Goal: Understand process/instructions: Learn about a topic

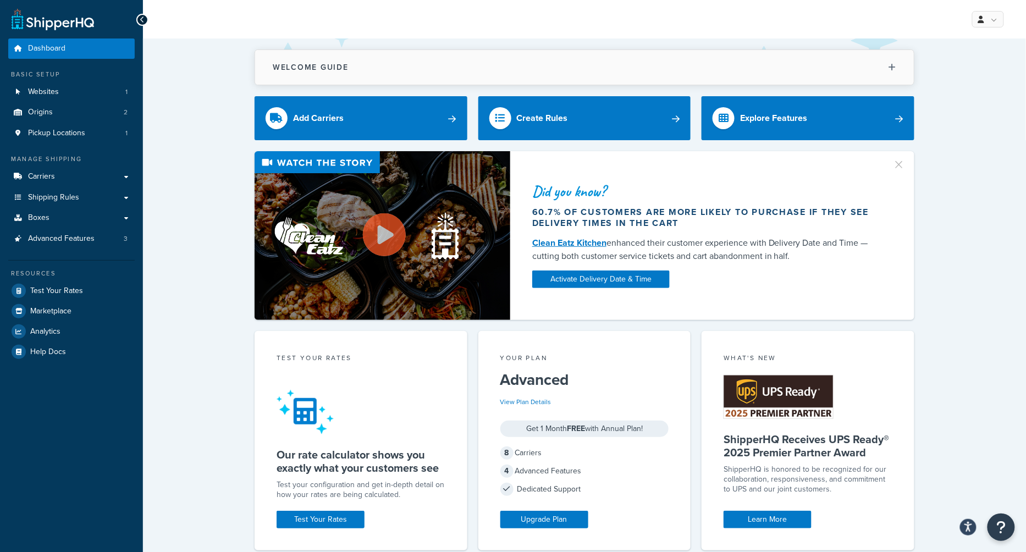
click at [753, 50] on button "Welcome Guide" at bounding box center [584, 67] width 659 height 35
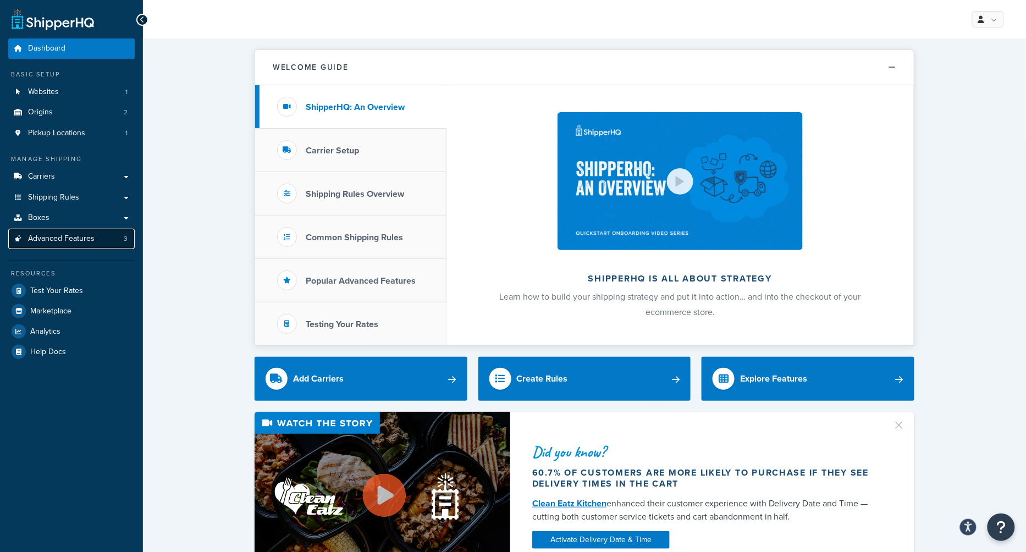
click at [59, 237] on span "Advanced Features" at bounding box center [61, 238] width 67 height 9
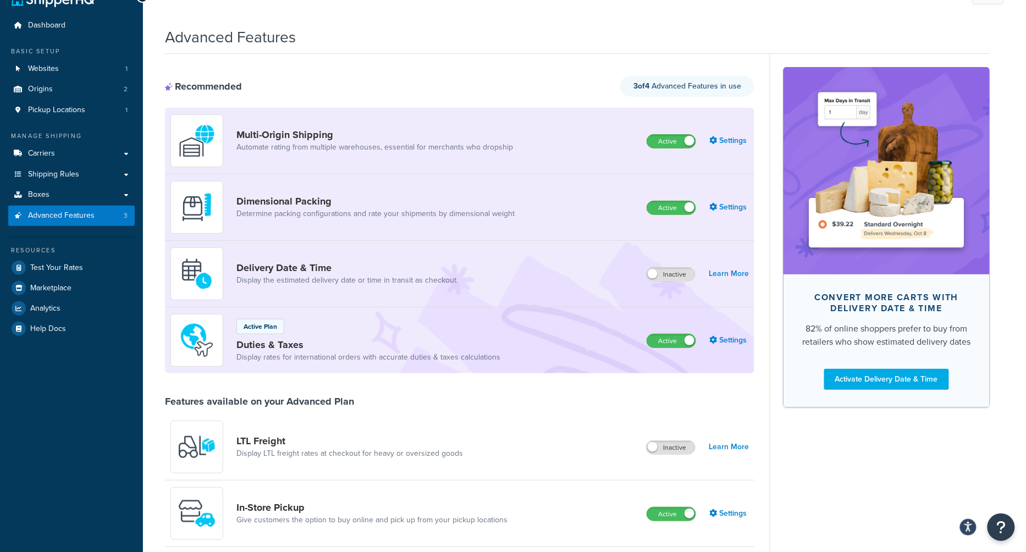
scroll to position [44, 0]
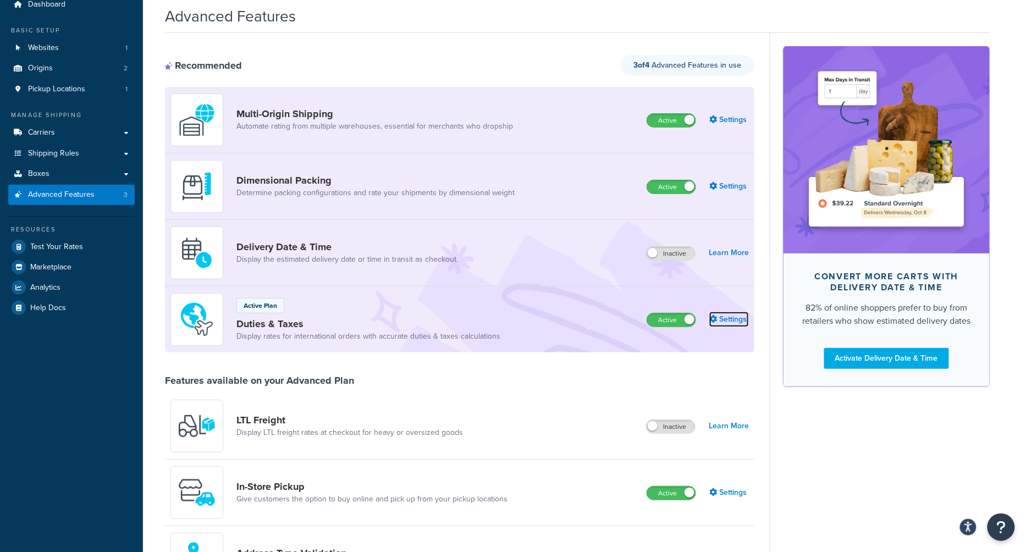
click at [730, 325] on link "Settings" at bounding box center [729, 319] width 40 height 15
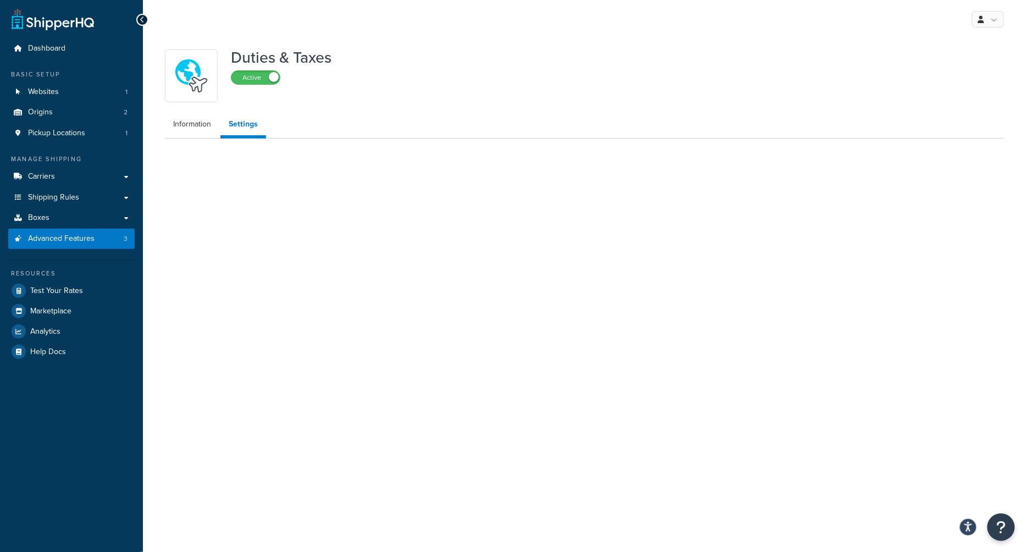
select select "N/A"
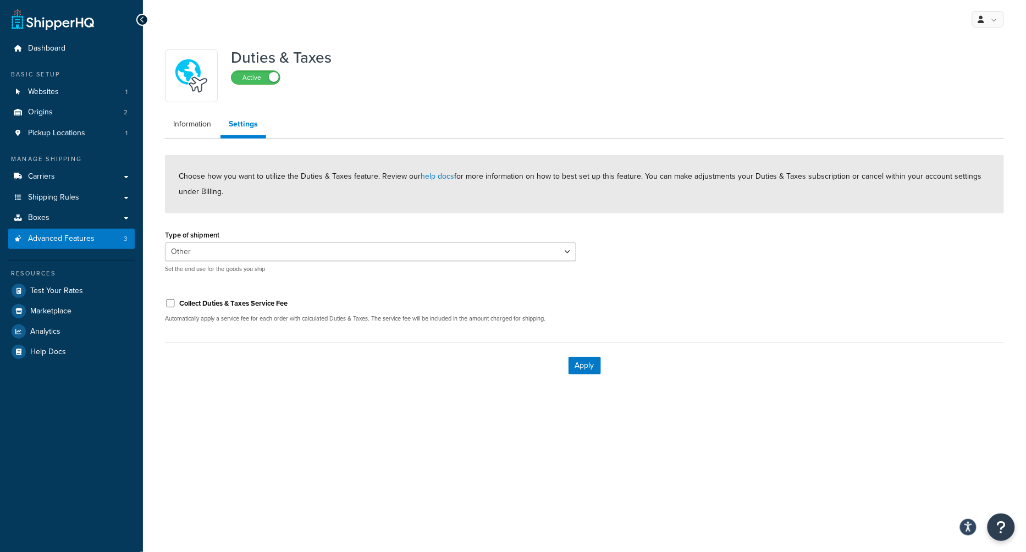
click at [258, 299] on label "Collect Duties & Taxes Service Fee" at bounding box center [233, 304] width 108 height 10
click at [176, 299] on input "Collect Duties & Taxes Service Fee" at bounding box center [170, 303] width 11 height 8
click at [157, 357] on div "Collect Duties & Taxes Service Fee Automatically apply a service fee for each o…" at bounding box center [371, 338] width 428 height 96
click at [179, 357] on span "$" at bounding box center [174, 356] width 18 height 19
click at [172, 357] on span "$" at bounding box center [174, 356] width 18 height 19
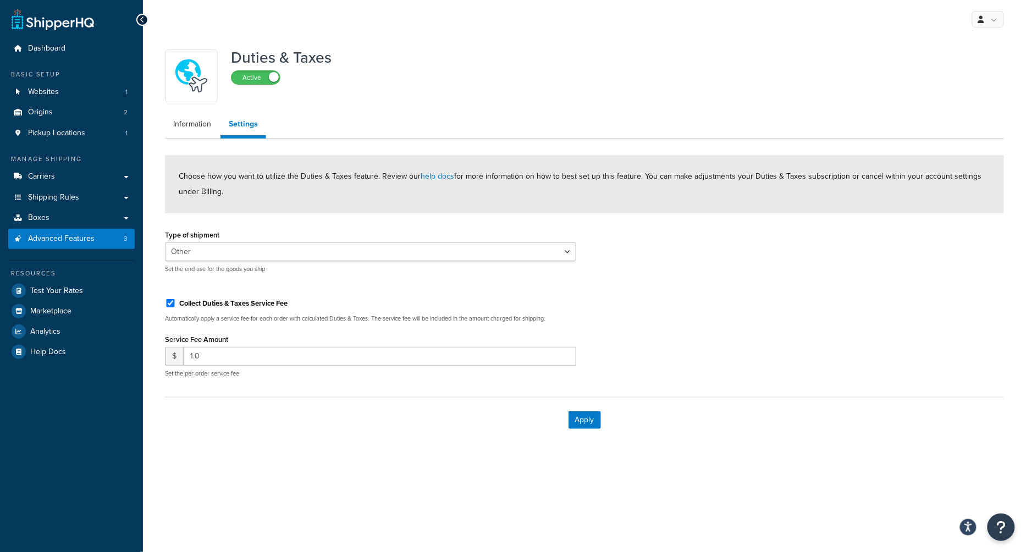
click at [230, 290] on div "Collect Duties & Taxes Service Fee Automatically apply a service fee for each o…" at bounding box center [371, 338] width 428 height 96
click at [230, 303] on label "Collect Duties & Taxes Service Fee" at bounding box center [233, 304] width 108 height 10
click at [176, 303] on input "Collect Duties & Taxes Service Fee" at bounding box center [170, 303] width 11 height 8
checkbox input "false"
click at [191, 134] on link "Information" at bounding box center [192, 124] width 54 height 22
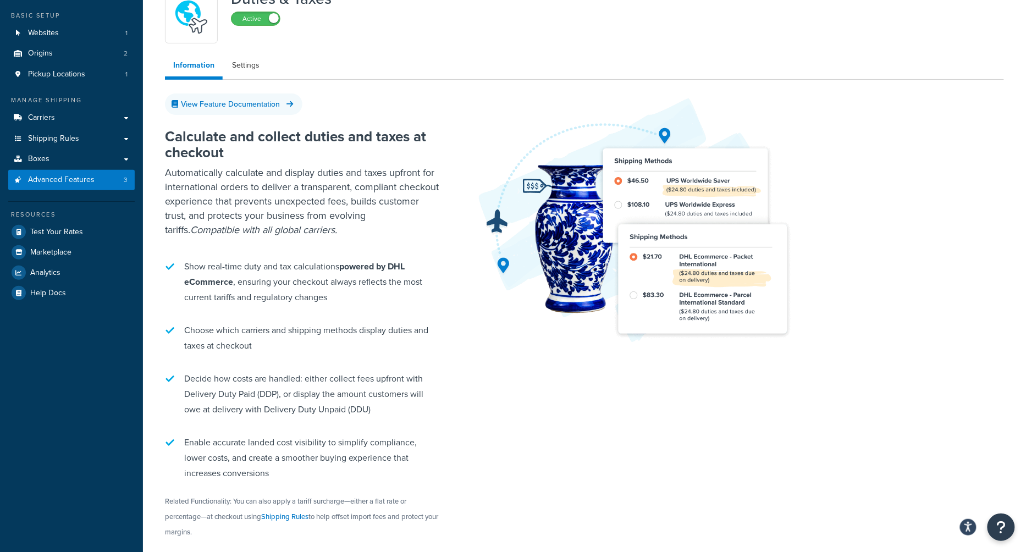
scroll to position [56, 0]
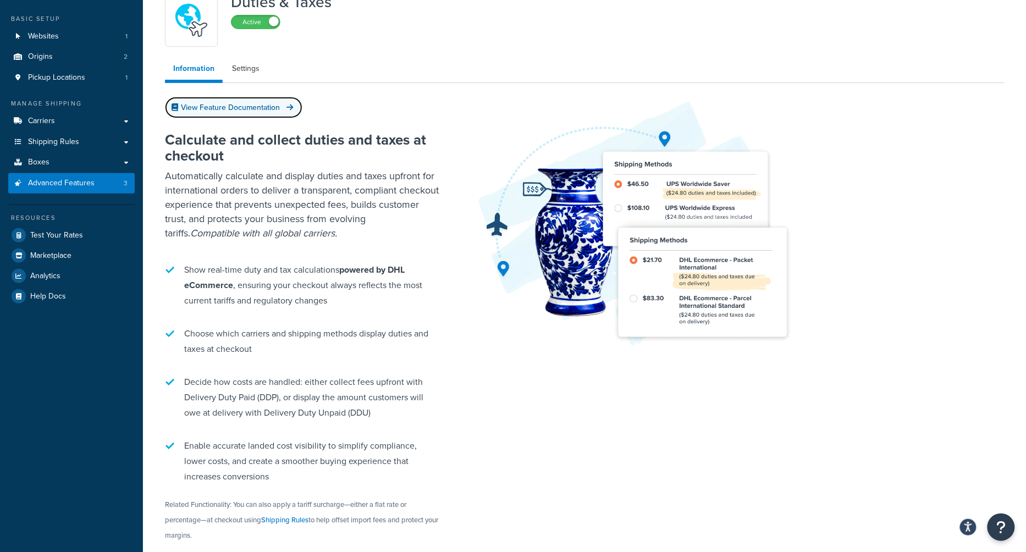
click at [264, 106] on link "View Feature Documentation" at bounding box center [233, 107] width 137 height 21
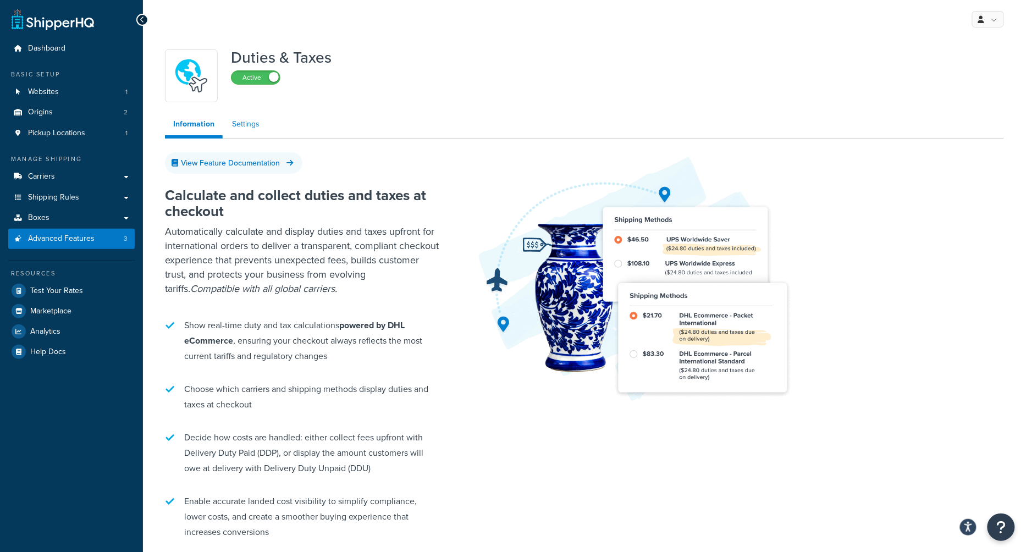
click at [247, 118] on link "Settings" at bounding box center [246, 124] width 44 height 22
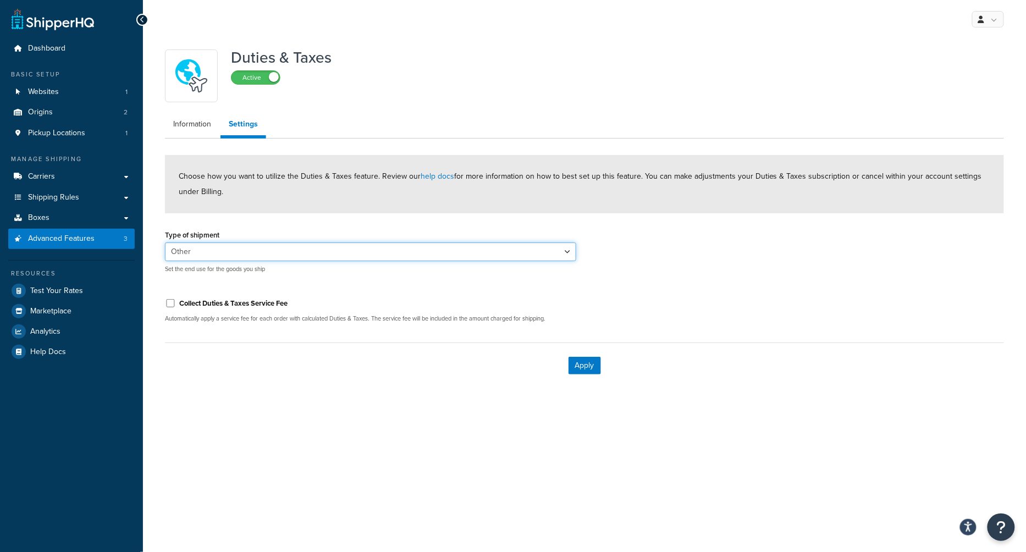
click at [448, 246] on select "Personal Commercial Gifts Other" at bounding box center [370, 251] width 411 height 19
click at [165, 242] on select "Personal Commercial Gifts Other" at bounding box center [370, 251] width 411 height 19
click at [471, 256] on select "Personal Commercial Gifts Other" at bounding box center [370, 251] width 411 height 19
click at [165, 242] on select "Personal Commercial Gifts Other" at bounding box center [370, 251] width 411 height 19
click at [471, 255] on select "Personal Commercial Gifts Other" at bounding box center [370, 251] width 411 height 19
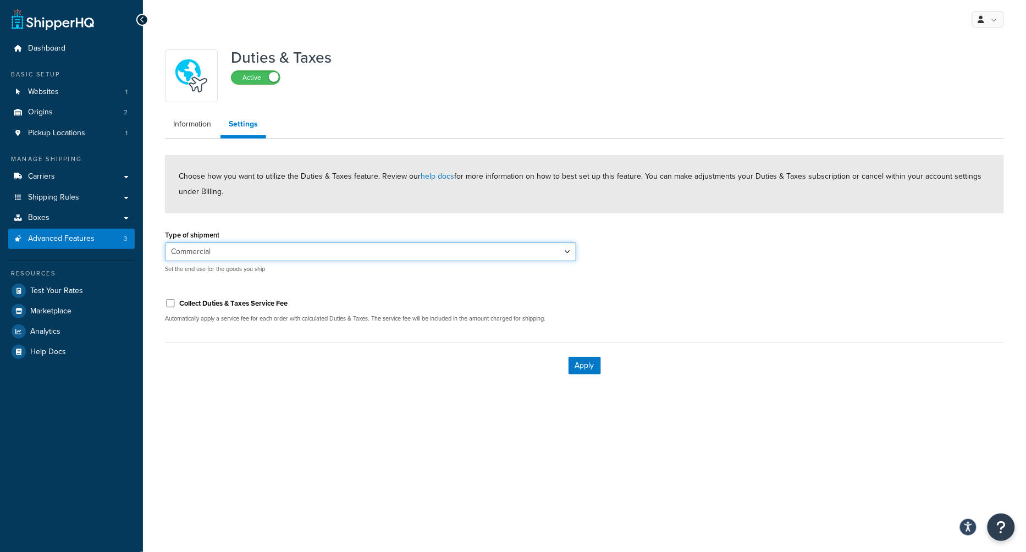
click at [165, 242] on select "Personal Commercial Gifts Other" at bounding box center [370, 251] width 411 height 19
click at [531, 250] on select "Personal Commercial Gifts Other" at bounding box center [370, 251] width 411 height 19
select select "PERSONAL"
click at [165, 242] on select "Personal Commercial Gifts Other" at bounding box center [370, 251] width 411 height 19
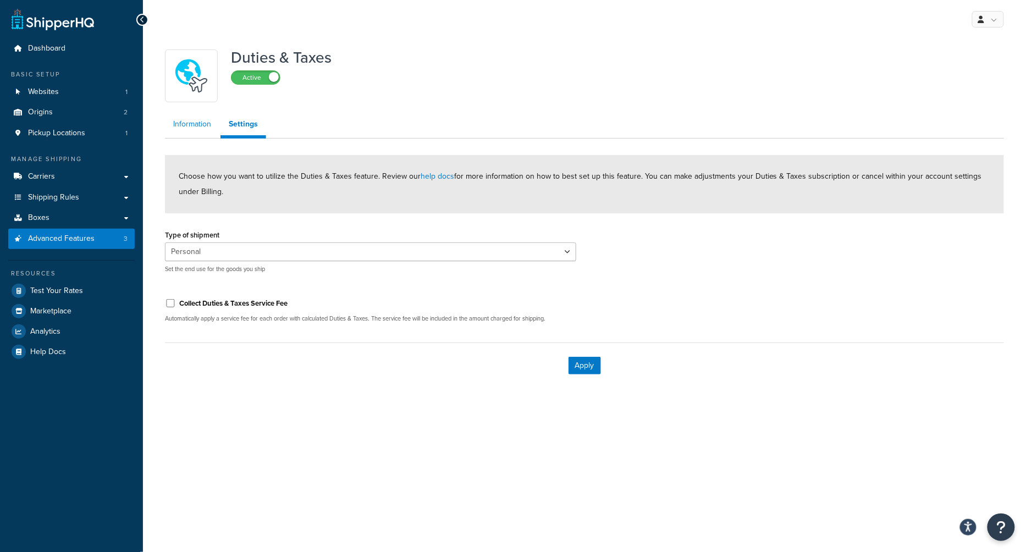
click at [194, 130] on link "Information" at bounding box center [192, 124] width 54 height 22
click at [795, 264] on div "Type of shipment Personal Commercial Gifts Other Set the end use for the goods …" at bounding box center [585, 254] width 856 height 54
